Goal: Information Seeking & Learning: Find specific fact

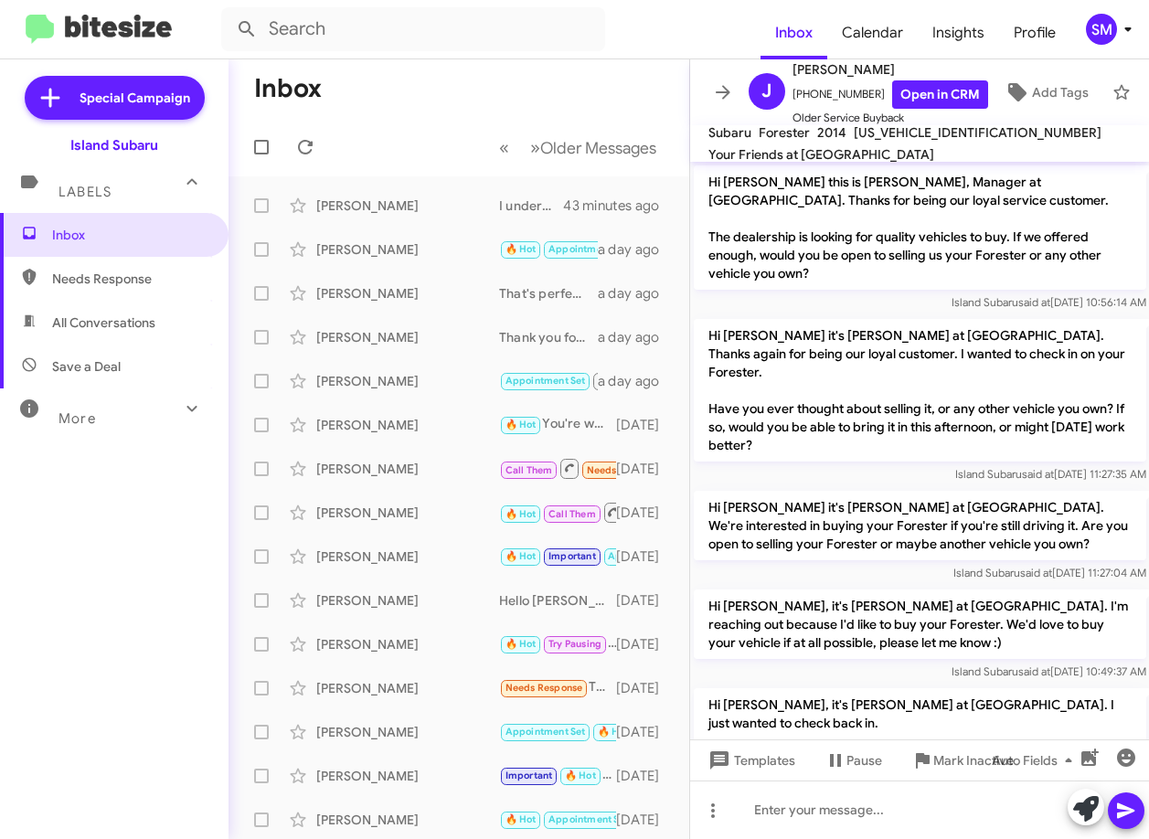
scroll to position [310, 0]
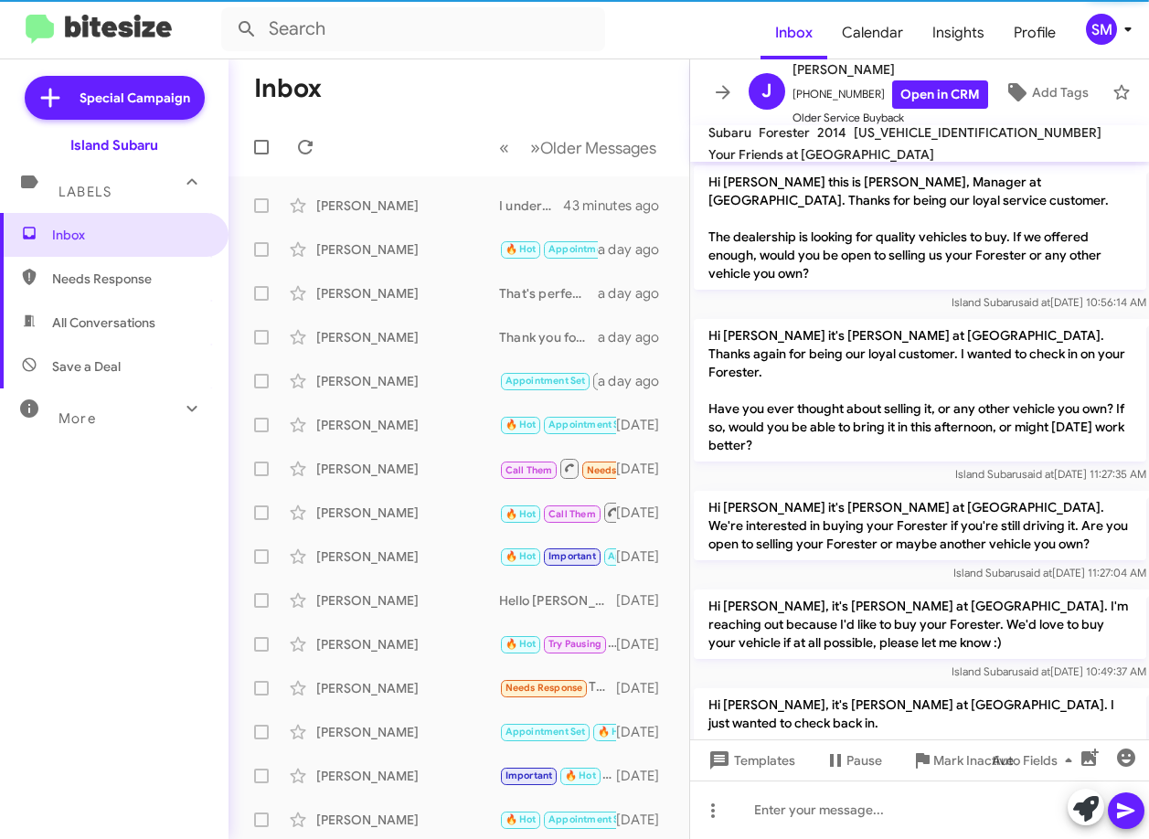
scroll to position [310, 0]
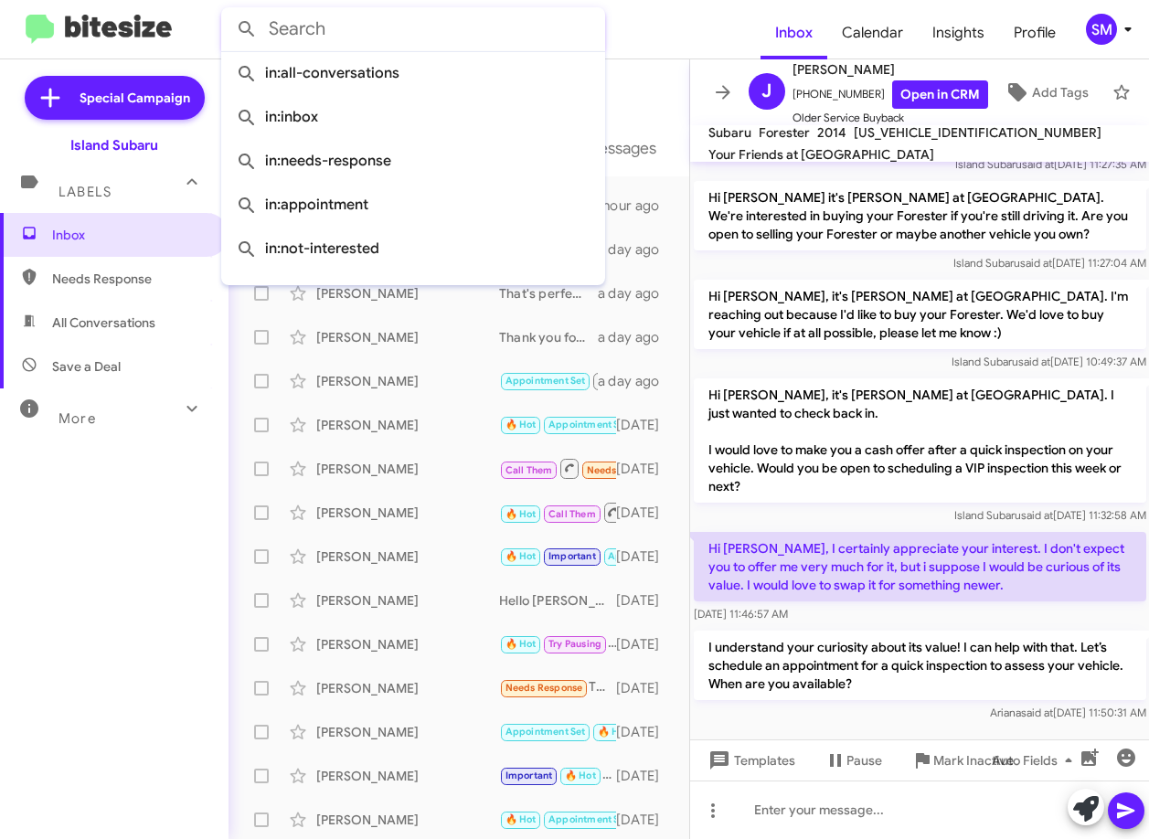
paste input "philomean trapani"
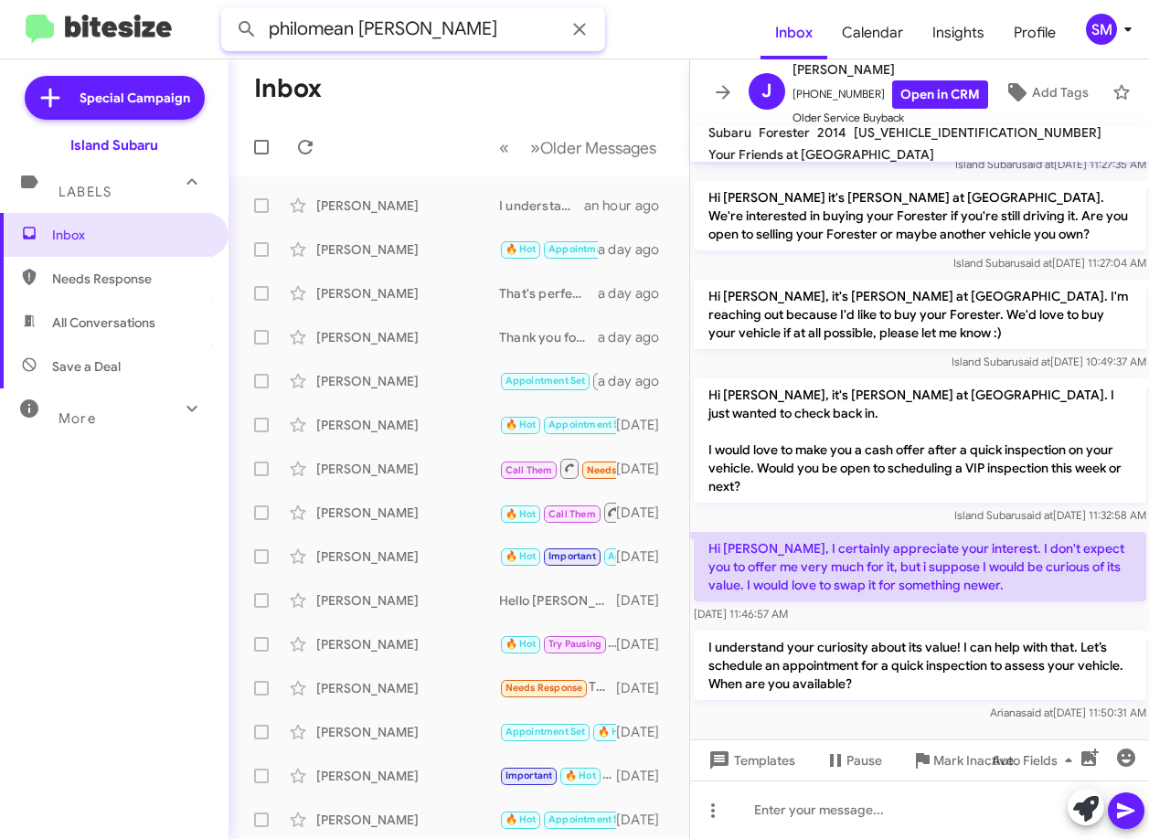
type input "philomean trapani"
click at [228, 11] on button at bounding box center [246, 29] width 37 height 37
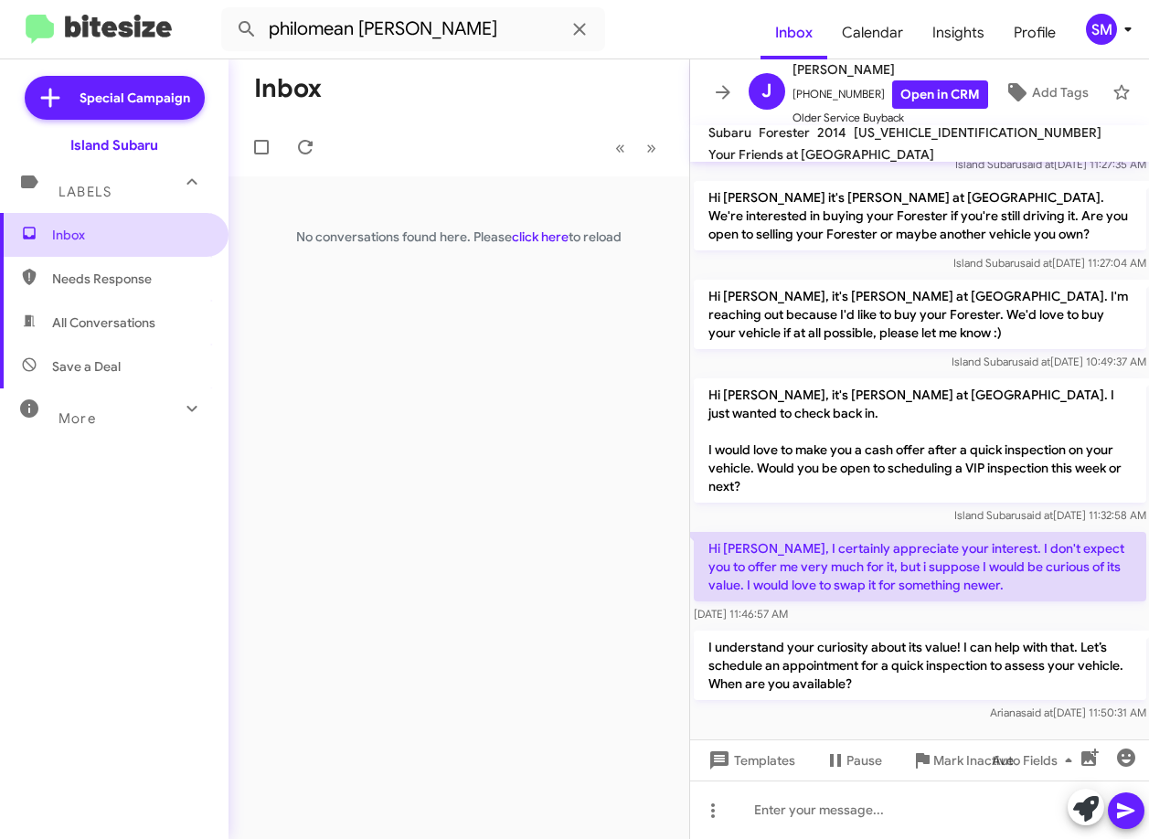
click at [93, 244] on span "Inbox" at bounding box center [114, 235] width 228 height 44
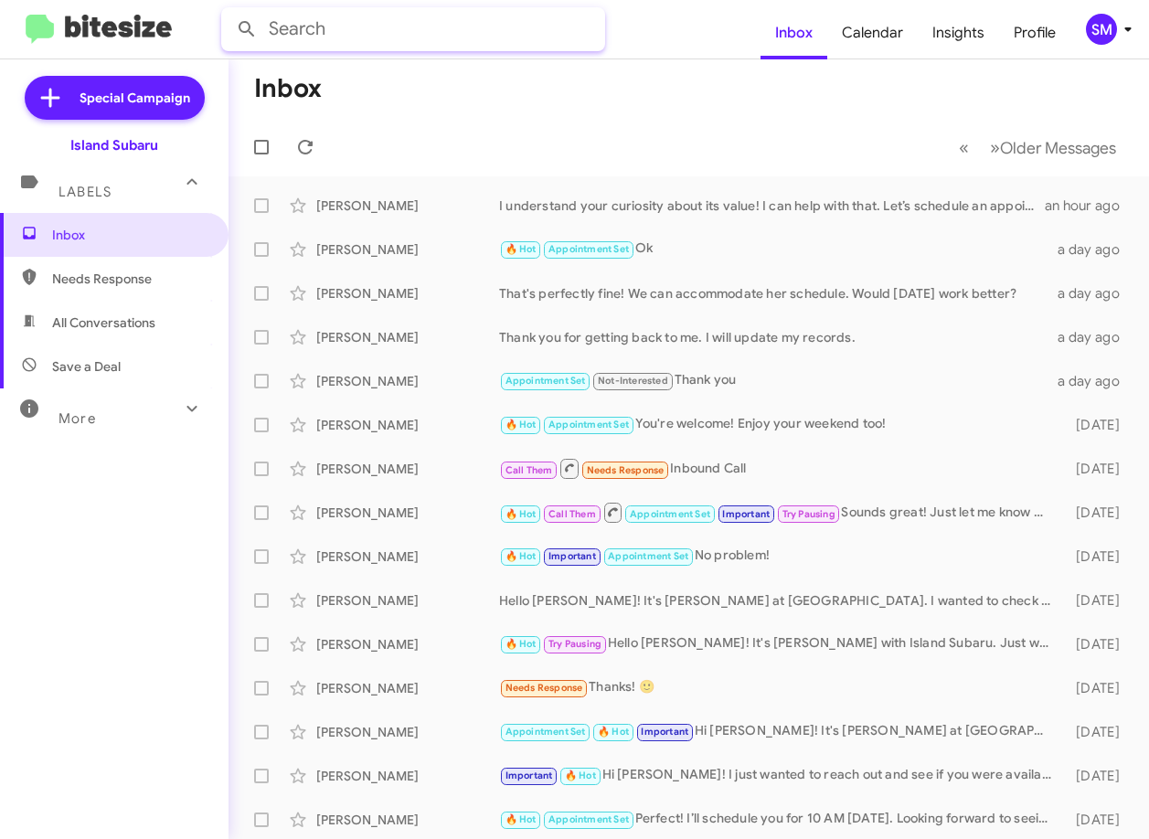
click at [415, 16] on input "text" at bounding box center [413, 29] width 384 height 44
type input "jacob lavin"
click at [228, 11] on button at bounding box center [246, 29] width 37 height 37
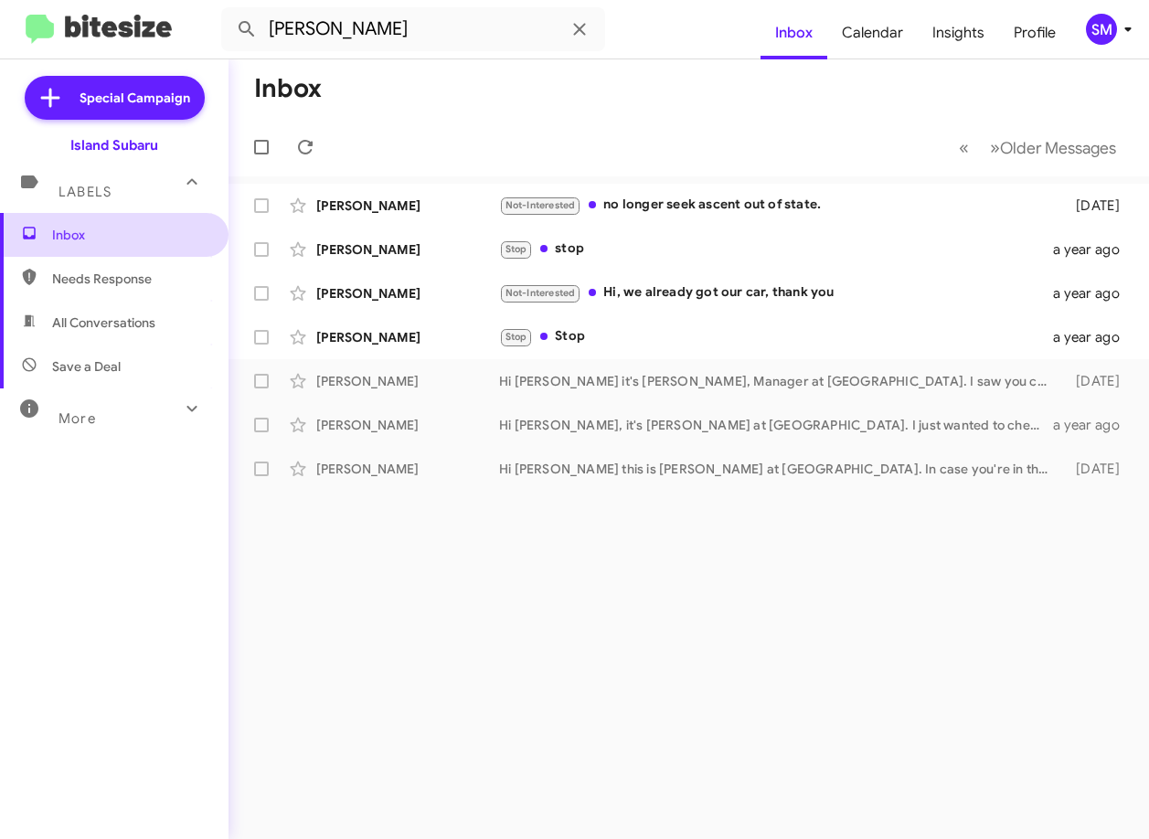
click at [124, 230] on span "Inbox" at bounding box center [129, 235] width 155 height 18
